Goal: Transaction & Acquisition: Purchase product/service

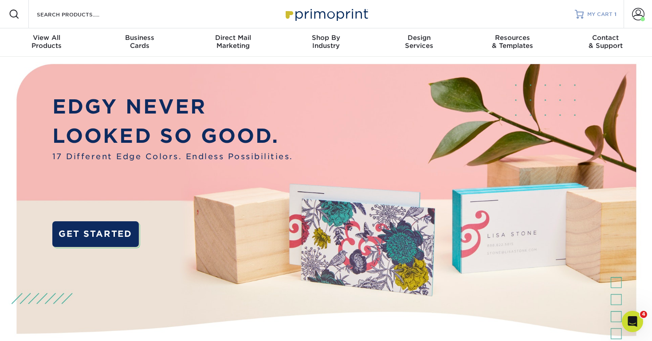
click at [585, 12] on link "MY CART 1" at bounding box center [596, 14] width 42 height 28
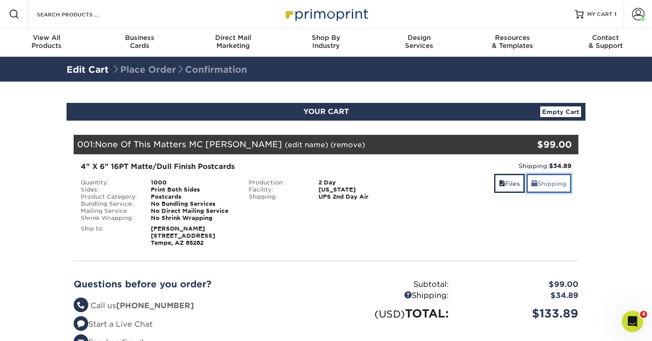
click at [558, 187] on link "Shipping" at bounding box center [548, 183] width 45 height 19
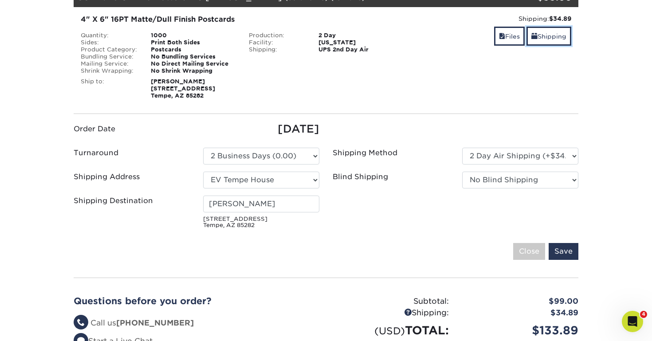
scroll to position [151, 0]
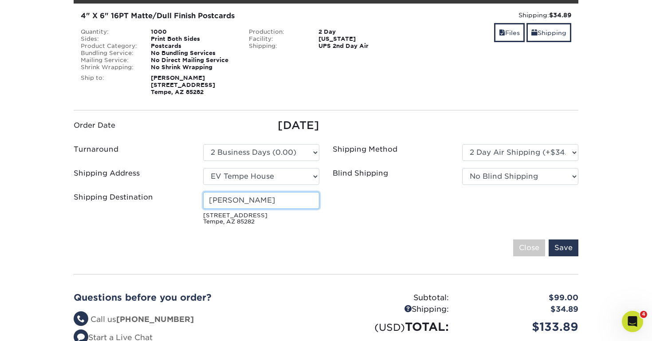
click at [264, 201] on input "Val Solomon" at bounding box center [261, 200] width 116 height 17
click at [239, 218] on small "329 E Concorda Dr Tempe, AZ 85282" at bounding box center [261, 218] width 116 height 13
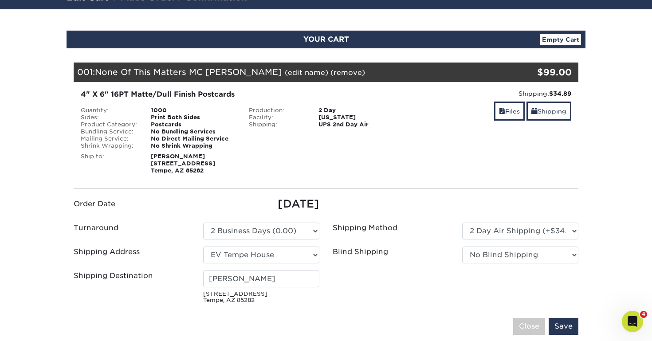
scroll to position [67, 0]
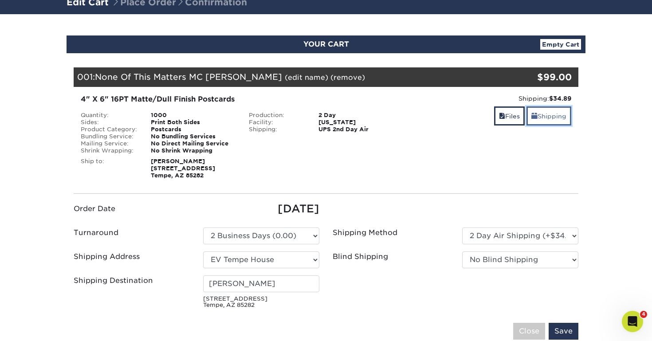
click at [541, 115] on link "Shipping" at bounding box center [548, 115] width 45 height 19
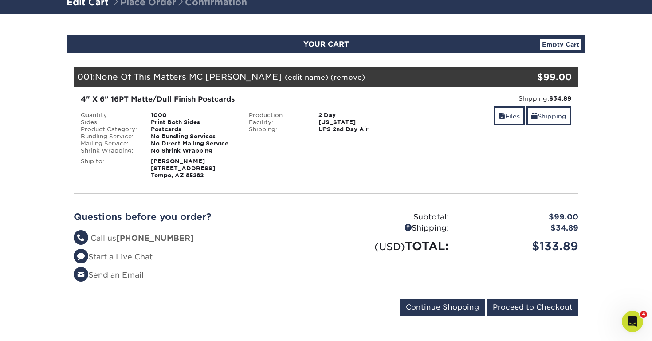
click at [182, 160] on strong "Val Solomon 329 E Concorda Dr Tempe, AZ 85282" at bounding box center [183, 168] width 64 height 21
click at [536, 113] on link "Shipping" at bounding box center [548, 115] width 45 height 19
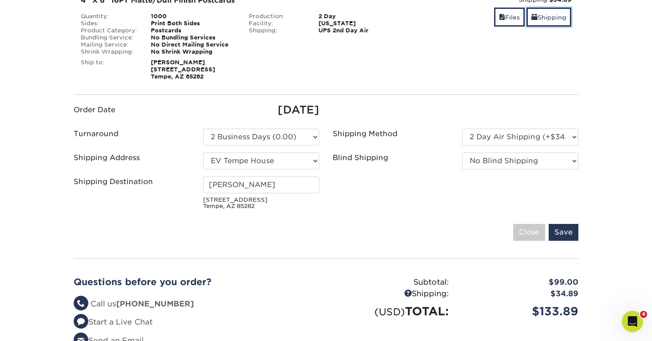
scroll to position [167, 0]
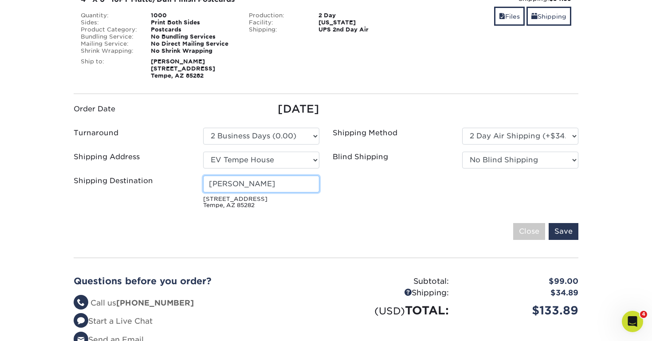
click at [265, 186] on input "Val Solomon" at bounding box center [261, 184] width 116 height 17
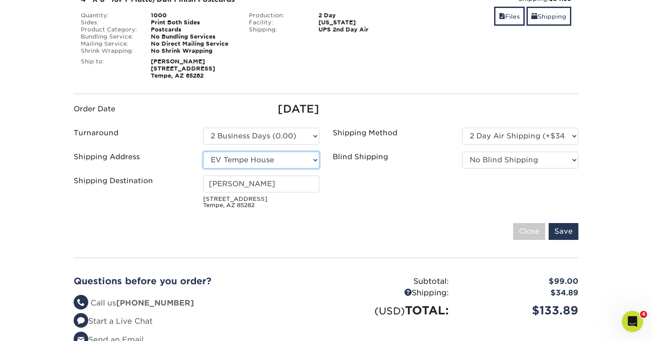
click at [270, 160] on select "Select One EV Tempe House + Add New Address" at bounding box center [261, 160] width 116 height 17
select select "newaddress"
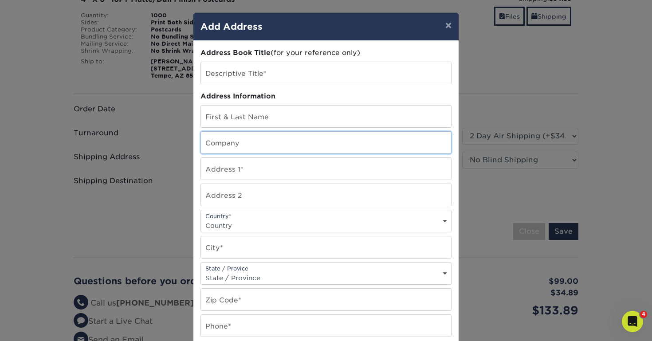
click at [273, 137] on input "text" at bounding box center [326, 143] width 250 height 22
paste input "265 Peachtree Center Ave NE"
type input "265 Peachtree Center Ave NE"
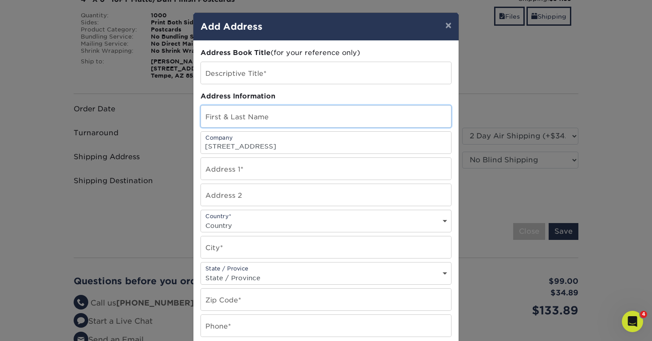
click at [223, 119] on input "text" at bounding box center [326, 117] width 250 height 22
type input "G"
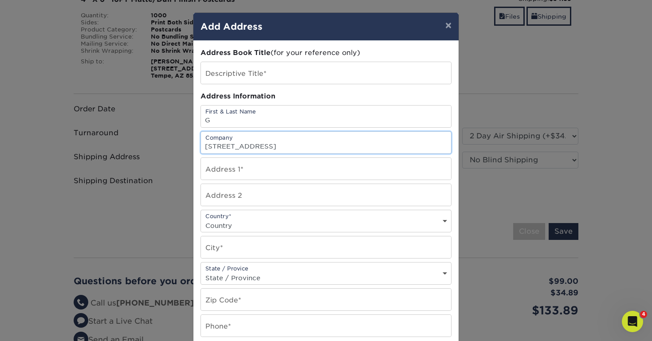
click at [303, 145] on input "265 Peachtree Center Ave NE" at bounding box center [326, 143] width 250 height 22
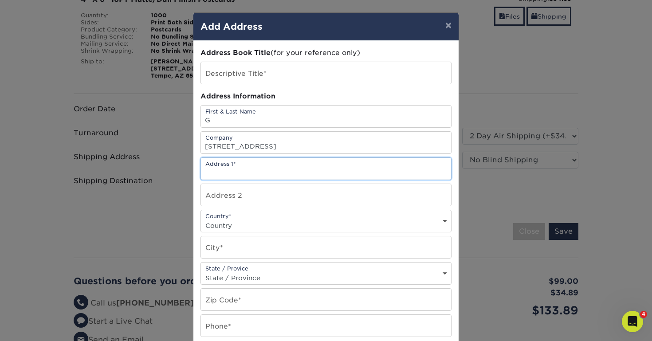
click at [280, 166] on input "text" at bounding box center [326, 169] width 250 height 22
paste input "265 Peachtree Center Ave NE"
type input "265 Peachtree Center Ave NE"
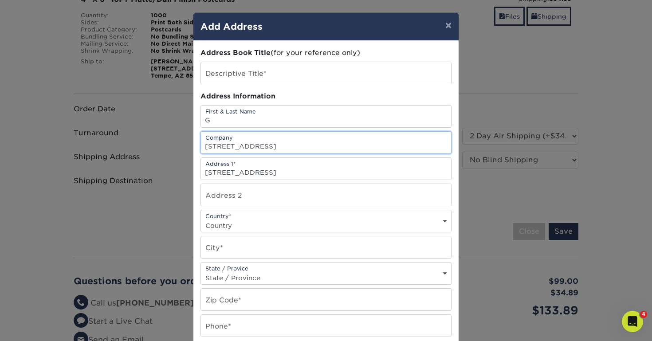
click at [239, 149] on input "265 Peachtree Center Ave NE" at bounding box center [326, 143] width 250 height 22
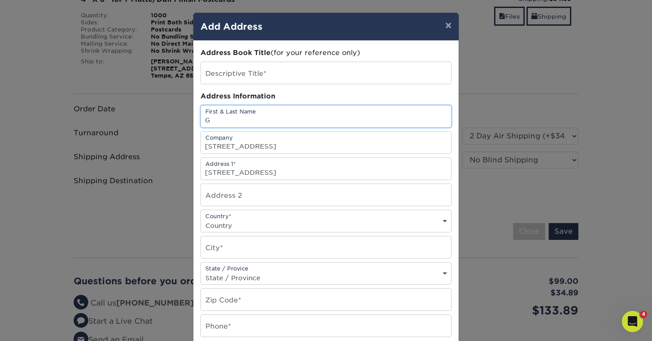
click at [260, 116] on input "G" at bounding box center [326, 117] width 250 height 22
paste input "Atlanta Marriott Marquis"
type input "G"
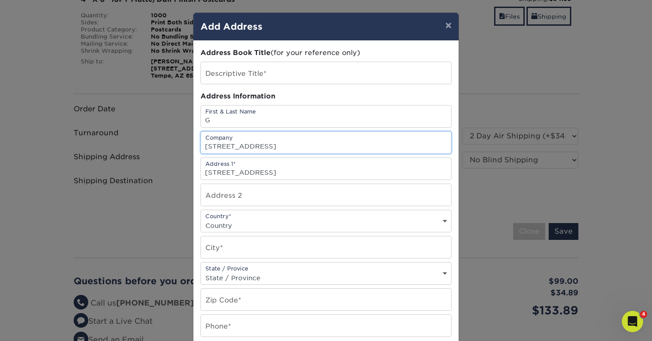
click at [267, 146] on input "265 Peachtree Center Ave NE" at bounding box center [326, 143] width 250 height 22
paste input "Atlanta Marriott Marquis"
type input "Atlanta Marriott Marquis"
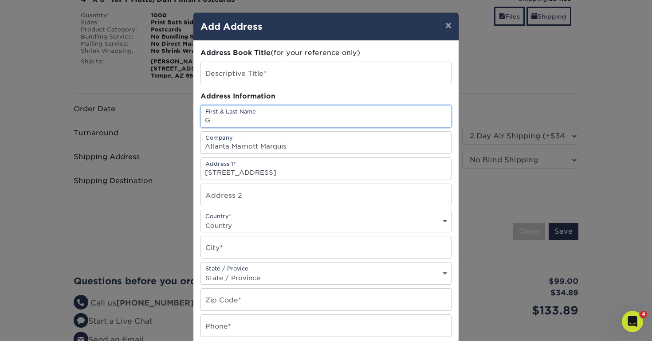
click at [240, 121] on input "G" at bounding box center [326, 117] width 250 height 22
type input "ATTN: Guest Christopher Ward"
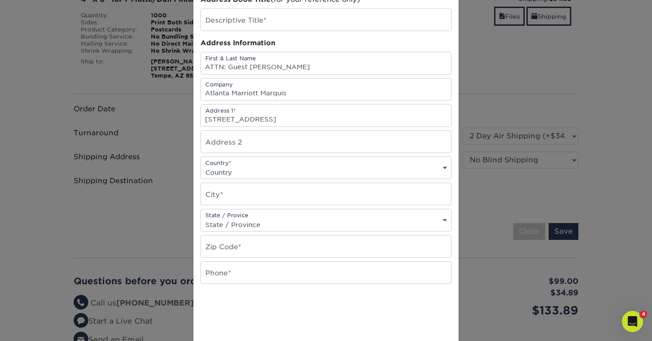
click at [280, 168] on select "Country United States Canada ----------------------------- Afghanistan Albania …" at bounding box center [326, 172] width 250 height 13
select select "US"
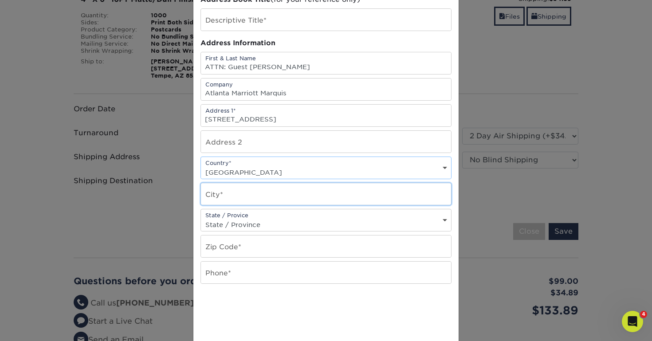
click at [249, 192] on input "text" at bounding box center [326, 194] width 250 height 22
type input "Atlanta"
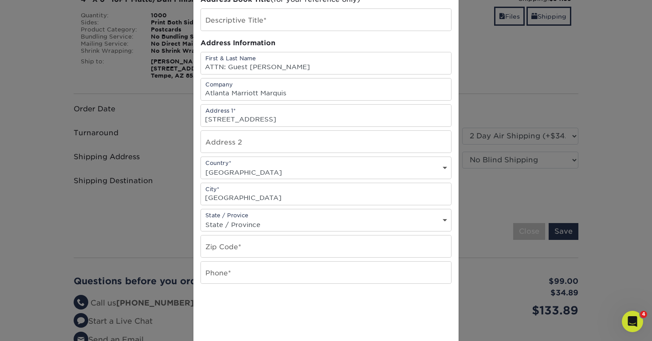
click at [244, 218] on div "State / Provice State / Province Alabama Alaska Arizona Arkansas California Col…" at bounding box center [325, 220] width 251 height 23
click at [241, 226] on select "State / Province Alabama Alaska Arizona Arkansas California Colorado Connecticu…" at bounding box center [326, 224] width 250 height 13
select select "GA"
click at [235, 238] on input "text" at bounding box center [326, 246] width 250 height 22
paste input "30303"
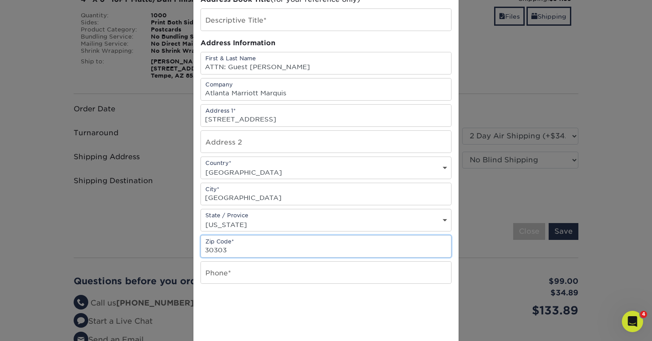
type input "30303"
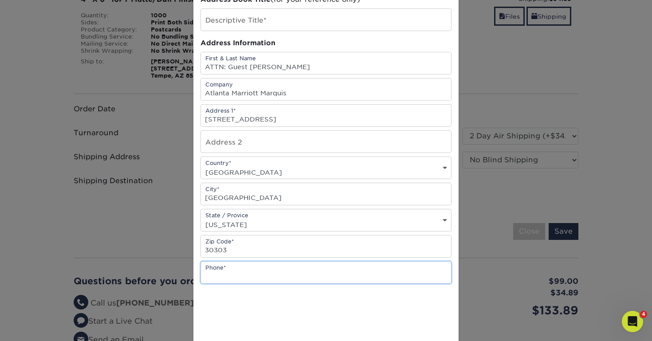
click at [259, 279] on input "text" at bounding box center [326, 273] width 250 height 22
paste input "(404) 521-0000"
type input "(404) 521-0000"
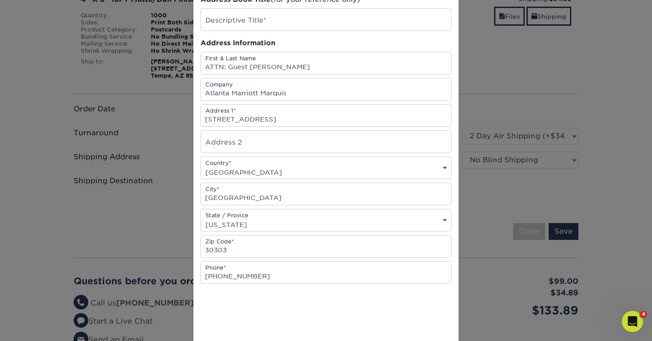
scroll to position [141, 0]
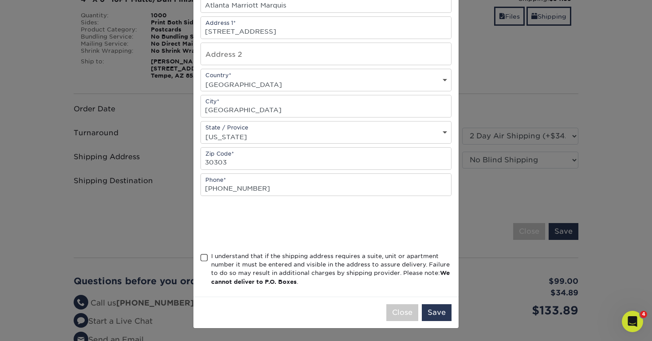
click at [240, 264] on div "I understand that if the shipping address requires a suite, unit or apartment n…" at bounding box center [331, 269] width 240 height 35
click at [0, 0] on input "I understand that if the shipping address requires a suite, unit or apartment n…" at bounding box center [0, 0] width 0 height 0
click at [420, 312] on div "Close Save" at bounding box center [325, 312] width 265 height 31
click at [433, 312] on button "Save" at bounding box center [437, 312] width 30 height 17
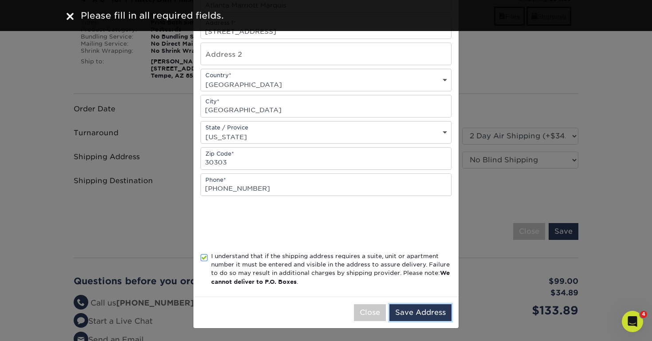
scroll to position [0, 0]
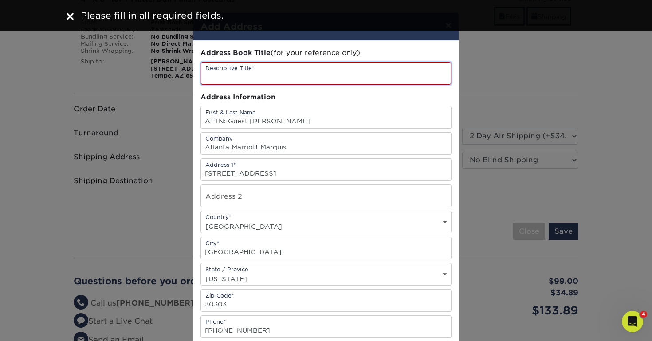
click at [267, 76] on input "text" at bounding box center [326, 73] width 250 height 23
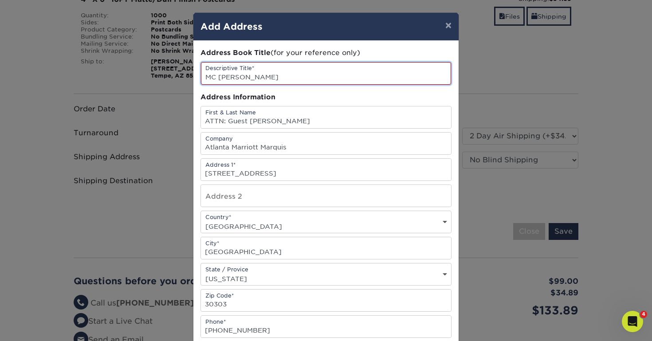
scroll to position [142, 0]
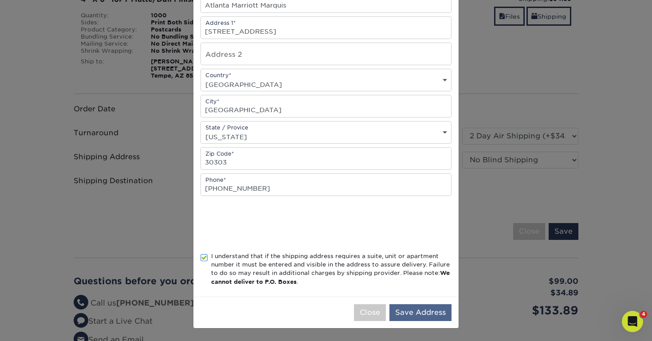
type input "MC Chris Atlanta"
click at [413, 313] on button "Save Address" at bounding box center [420, 312] width 62 height 17
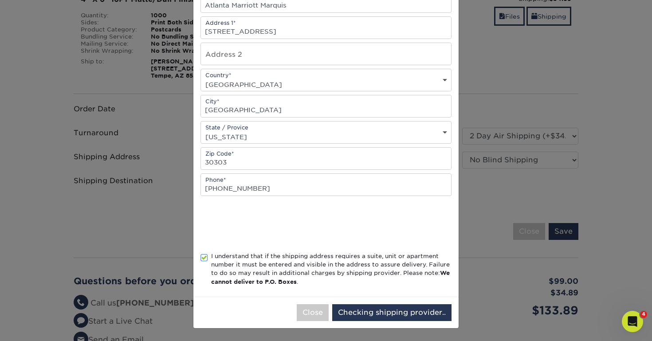
scroll to position [0, 0]
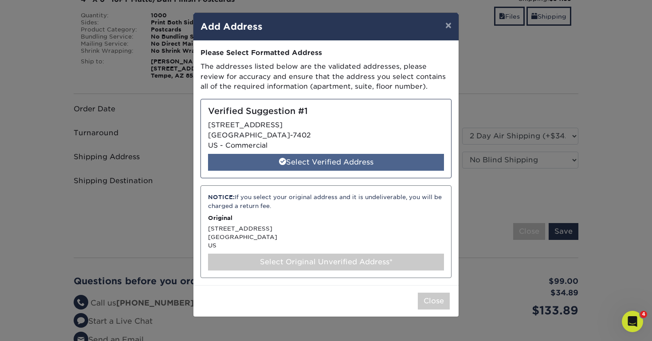
click at [301, 162] on div "Select Verified Address" at bounding box center [326, 162] width 236 height 17
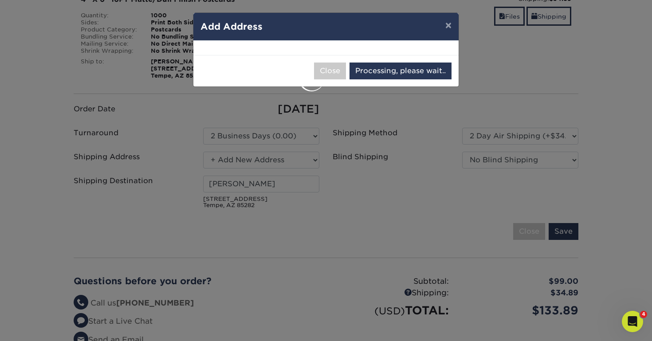
select select "285235"
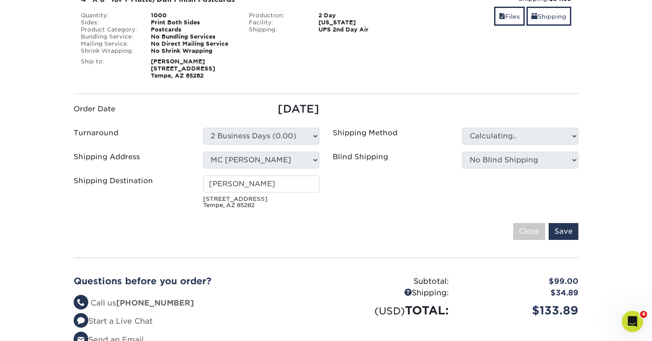
type input "ATTN: Guest Christopher Ward"
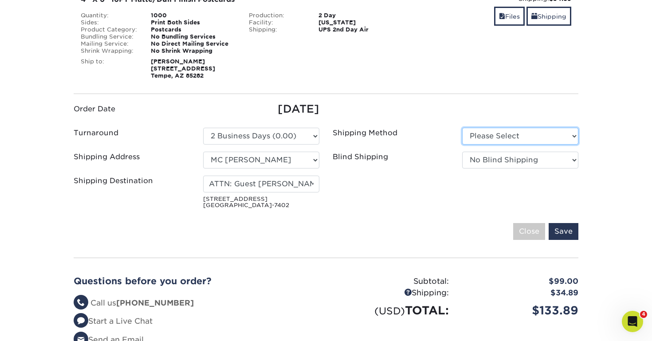
click at [478, 131] on select "Please Select Ground Shipping (+$20.07) 3 Day Shipping Service (+$33.97)" at bounding box center [520, 136] width 116 height 17
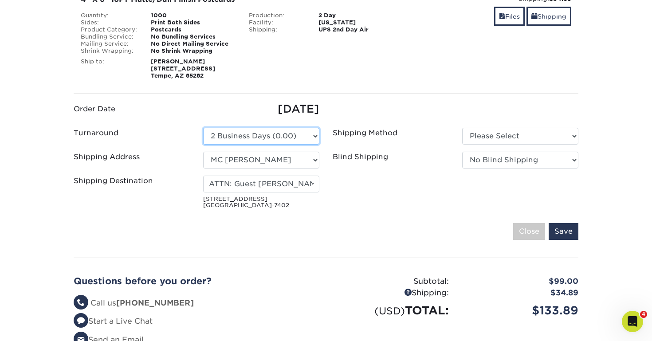
click at [278, 137] on select "Please Select 2 Business Days (0.00) 2-4 Business Days (0.00) Next Business Day…" at bounding box center [261, 136] width 116 height 17
select select "31c56d80-7293-4443-be03-b07f610ce024"
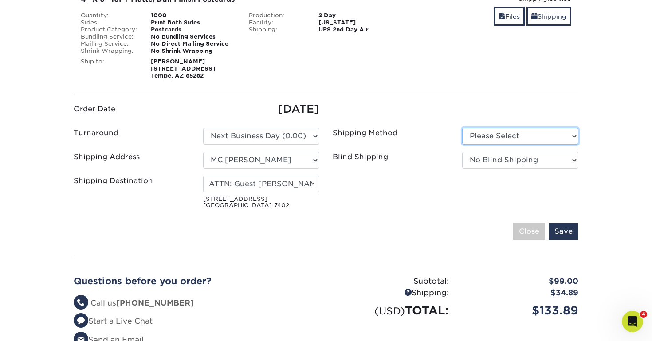
click at [476, 136] on select "Please Select Ground Shipping (+$20.07) 3 Day Shipping Service (+$33.97)" at bounding box center [520, 136] width 116 height 17
select select "02"
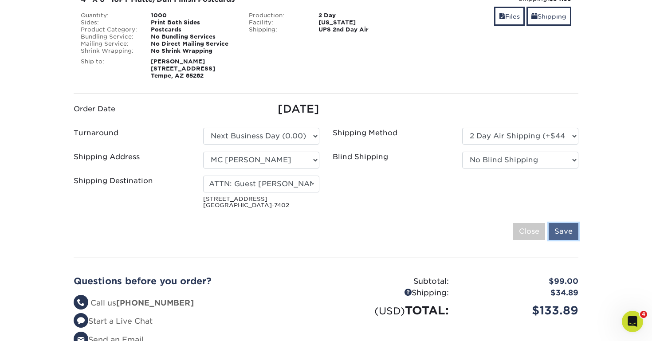
click at [557, 233] on input "Save" at bounding box center [563, 231] width 30 height 17
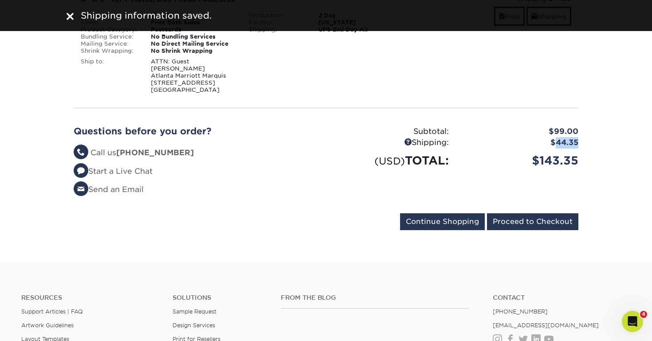
drag, startPoint x: 556, startPoint y: 151, endPoint x: 582, endPoint y: 152, distance: 26.6
click at [582, 149] on div "$44.35" at bounding box center [519, 143] width 129 height 12
copy div "44.35"
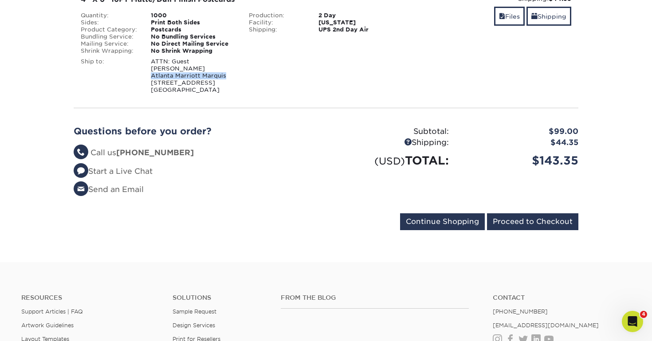
drag, startPoint x: 151, startPoint y: 74, endPoint x: 230, endPoint y: 72, distance: 78.5
click at [230, 72] on div "ATTN: Guest Christopher Ward Atlanta Marriott Marquis 265 Peachtree Center Ave …" at bounding box center [193, 75] width 98 height 35
copy div "Atlanta Marriott Marquis"
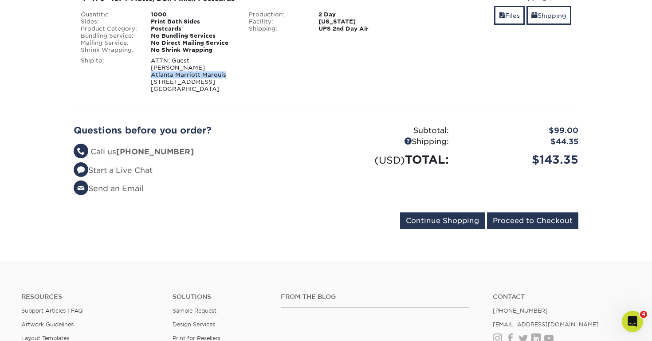
scroll to position [172, 0]
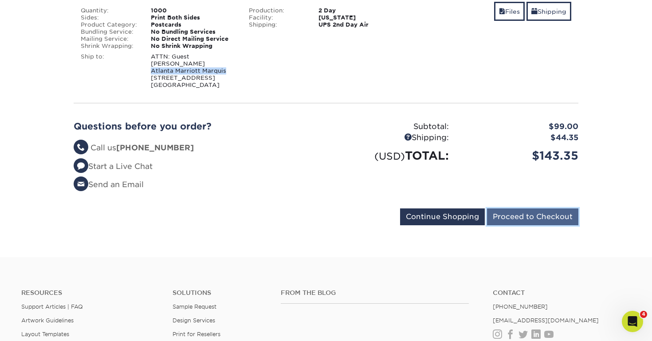
click at [514, 223] on input "Proceed to Checkout" at bounding box center [532, 216] width 91 height 17
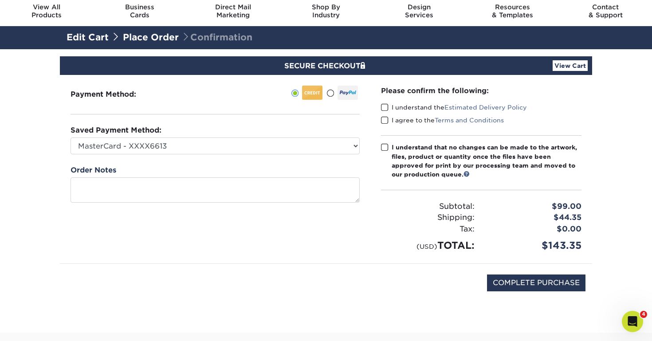
scroll to position [33, 0]
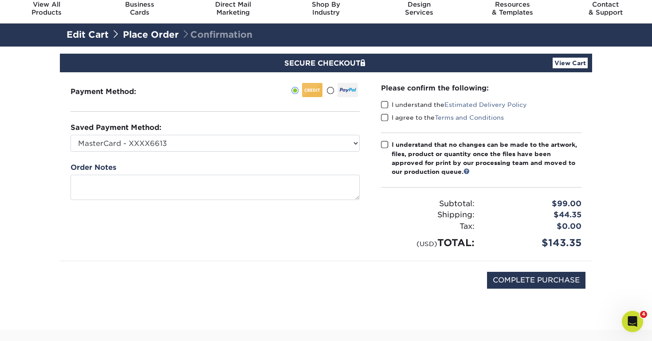
click at [388, 146] on span at bounding box center [385, 145] width 8 height 8
click at [0, 0] on input "I understand that no changes can be made to the artwork, files, product or quan…" at bounding box center [0, 0] width 0 height 0
click at [386, 116] on span at bounding box center [385, 118] width 8 height 8
click at [0, 0] on input "I agree to the Terms and Conditions" at bounding box center [0, 0] width 0 height 0
click at [384, 105] on span at bounding box center [385, 105] width 8 height 8
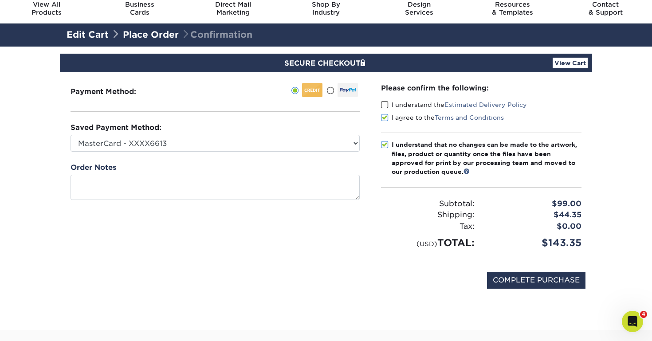
click at [0, 0] on input "I understand the Estimated Delivery Policy" at bounding box center [0, 0] width 0 height 0
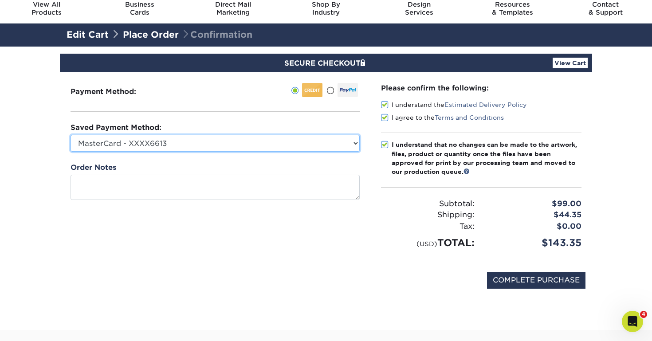
click at [308, 137] on select "MasterCard - XXXX6613 American Express - XXXX2006 American Express - XXXX4039 A…" at bounding box center [214, 143] width 289 height 17
click at [289, 145] on select "MasterCard - XXXX6613 American Express - XXXX2006 American Express - XXXX4039 A…" at bounding box center [214, 143] width 289 height 17
select select "26491"
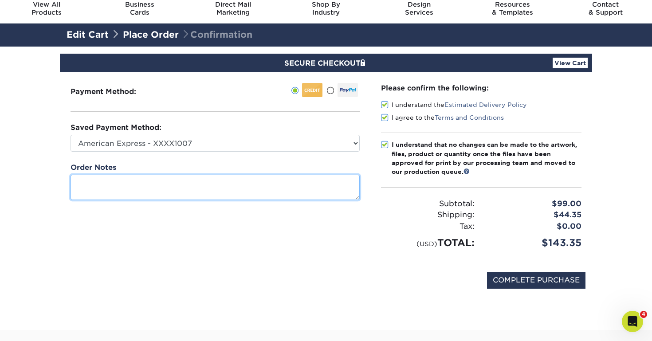
click at [268, 184] on textarea at bounding box center [214, 187] width 289 height 25
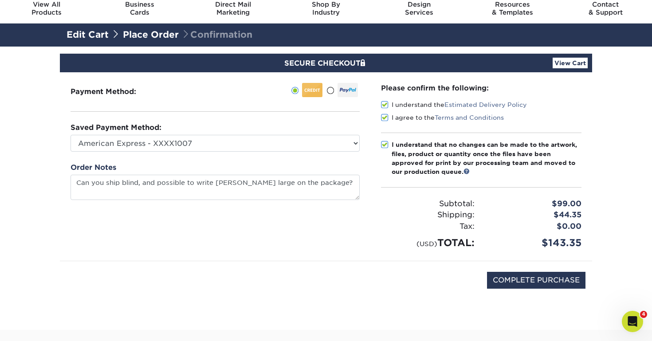
click at [291, 217] on div "Payment Method:" at bounding box center [215, 166] width 310 height 188
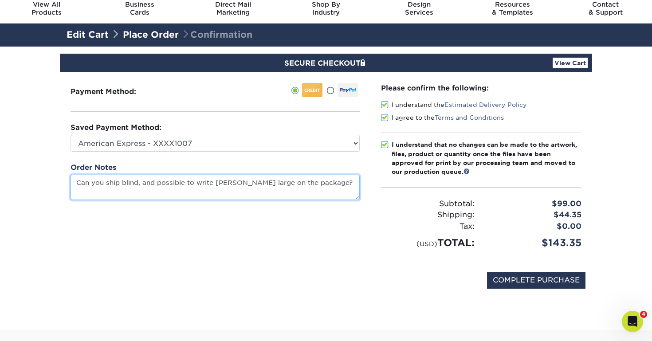
click at [356, 185] on textarea "Can you ship blind, and possible to write Christopher Ward large on the package?" at bounding box center [214, 187] width 289 height 25
type textarea "Can you ship blind, and possible to write Christopher Ward large on the package"
